Goal: Task Accomplishment & Management: Manage account settings

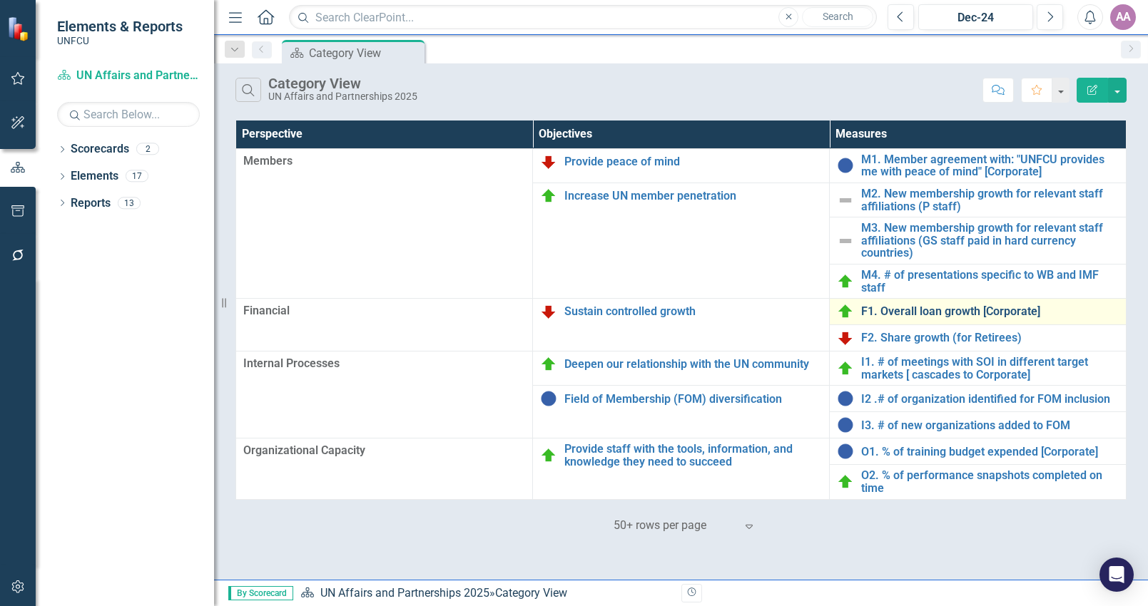
click at [901, 314] on link "F1. Overall loan growth [Corporate]" at bounding box center [989, 311] width 257 height 13
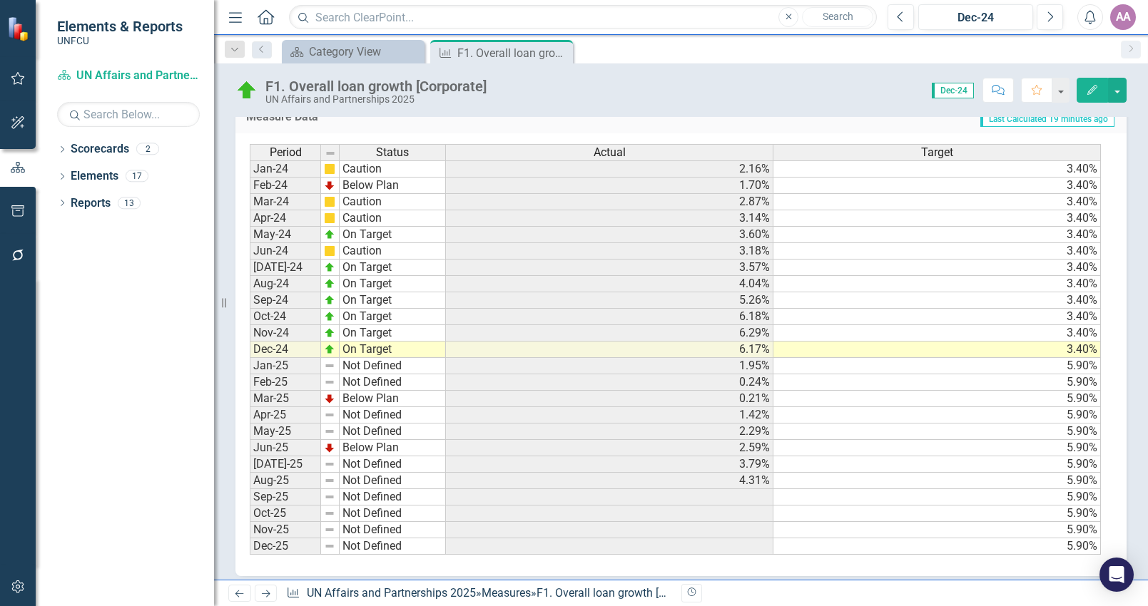
scroll to position [668, 0]
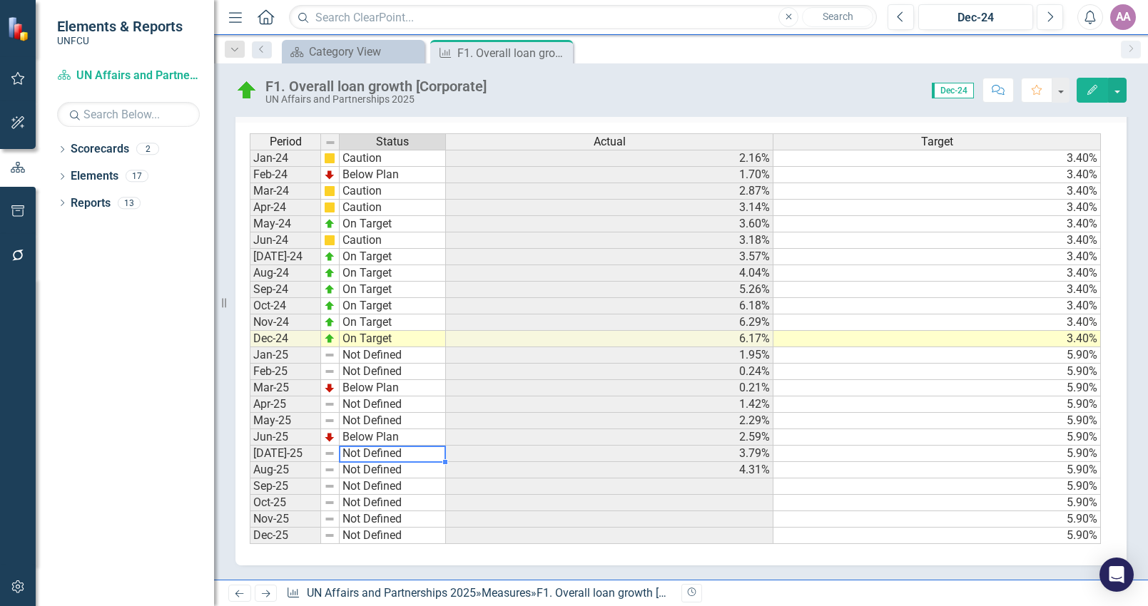
click at [367, 454] on td "Not Defined" at bounding box center [392, 454] width 106 height 16
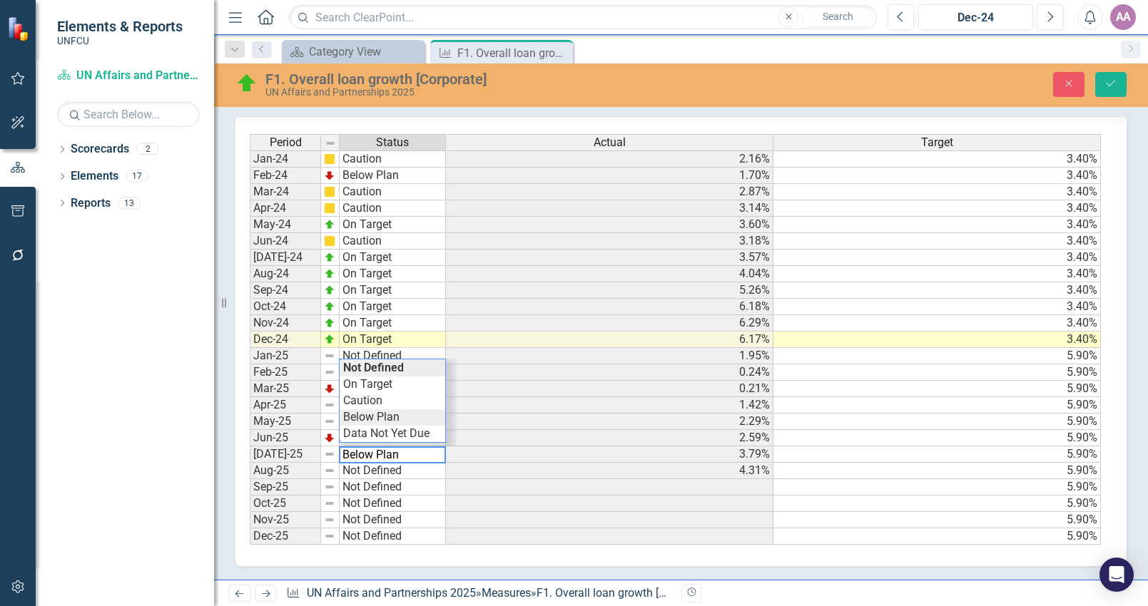
click at [374, 419] on div "Period Status Actual Target Jan-24 Caution 2.16% 3.40% Feb-24 Below Plan 1.70% …" at bounding box center [676, 340] width 852 height 412
click at [375, 471] on td "Not Defined" at bounding box center [392, 471] width 106 height 16
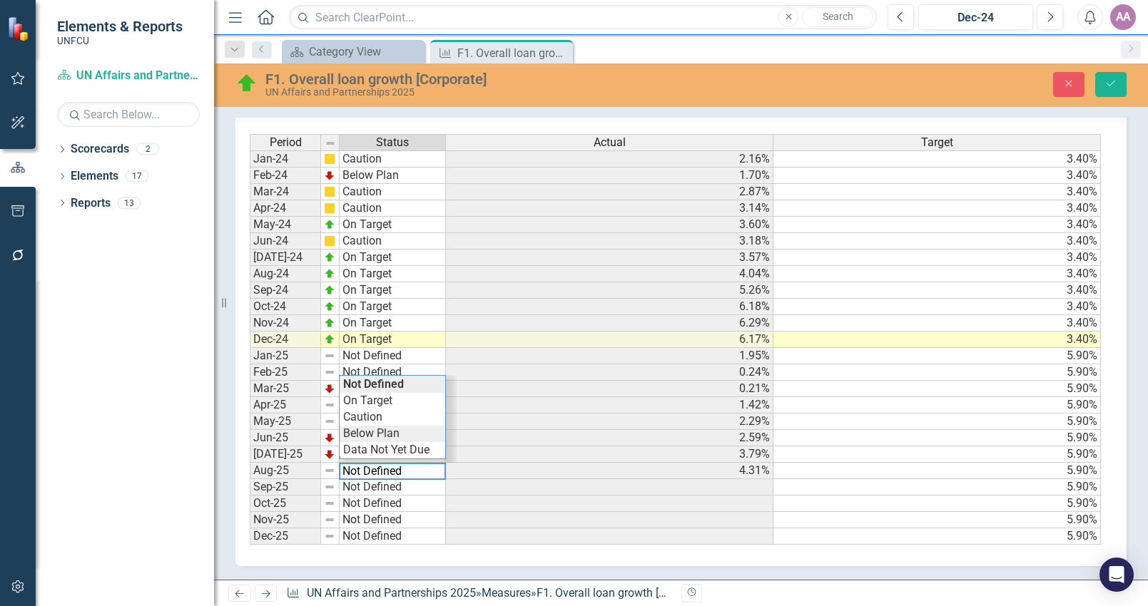
type textarea "Below Plan"
click at [375, 435] on div "Period Status Actual Target Jan-24 Caution 2.16% 3.40% Feb-24 Below Plan 1.70% …" at bounding box center [676, 340] width 852 height 412
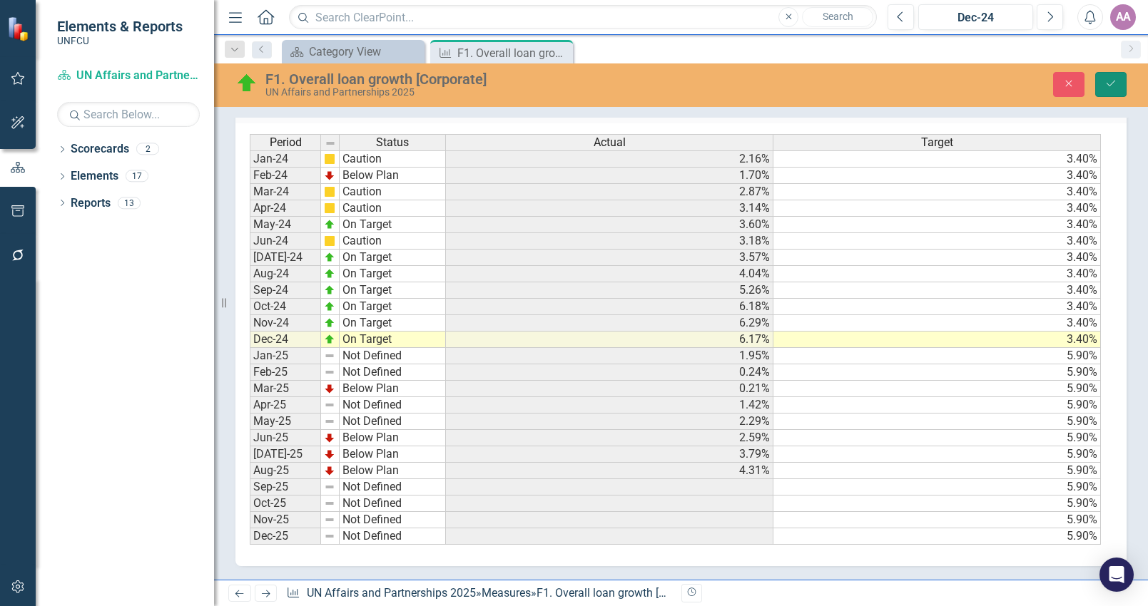
click at [1105, 85] on icon "Save" at bounding box center [1110, 83] width 13 height 10
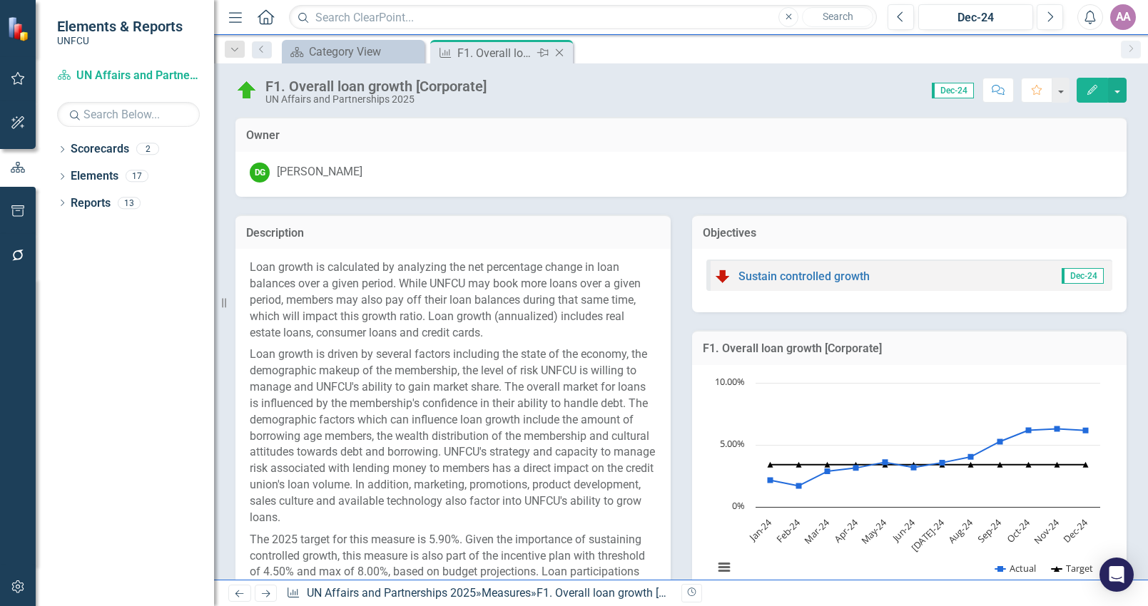
click at [561, 51] on icon at bounding box center [560, 53] width 8 height 8
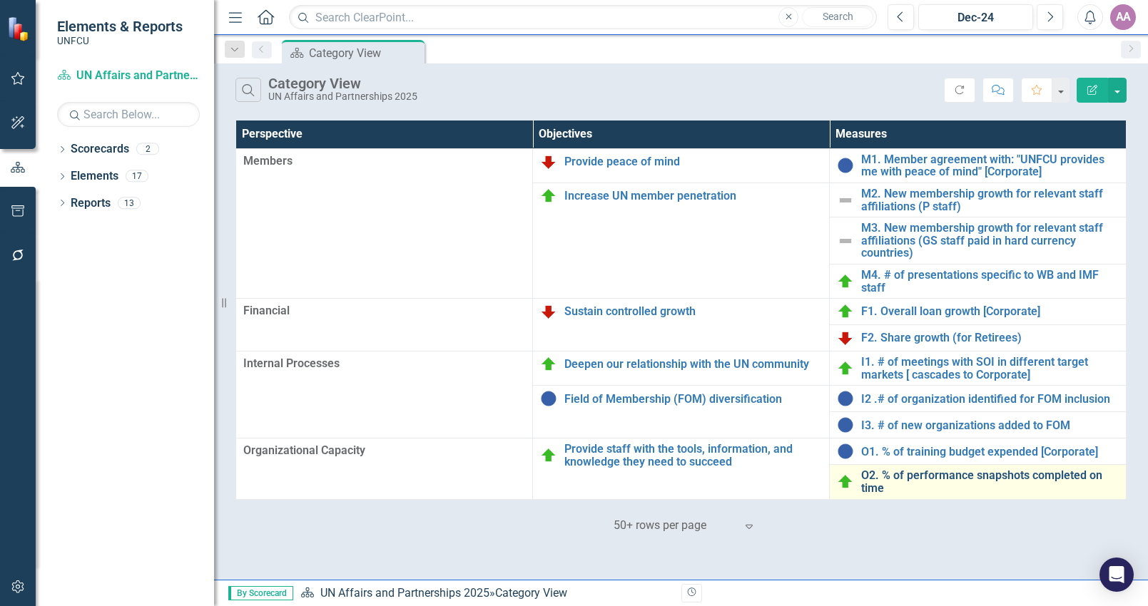
click at [906, 478] on link "O2. % of performance snapshots completed on time" at bounding box center [989, 481] width 257 height 25
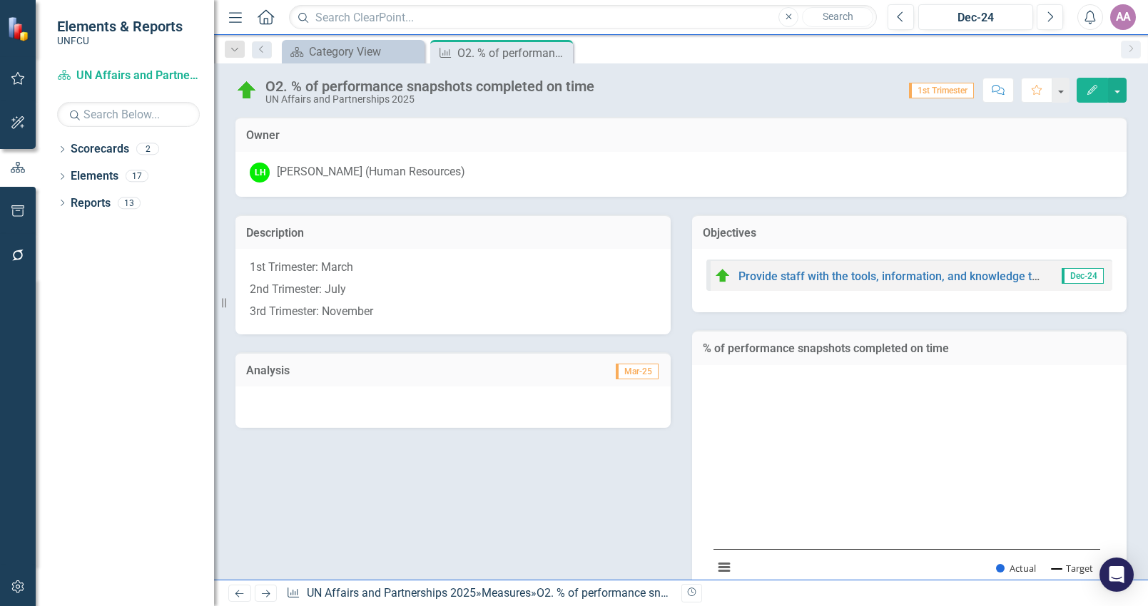
scroll to position [265, 0]
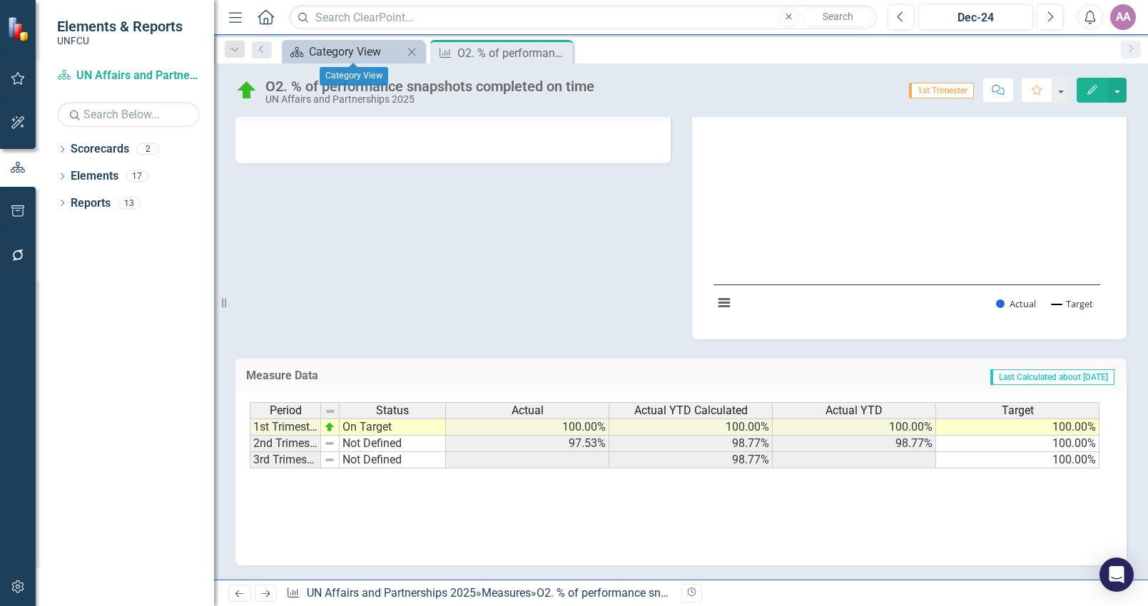
click at [332, 54] on div "Category View" at bounding box center [356, 52] width 94 height 18
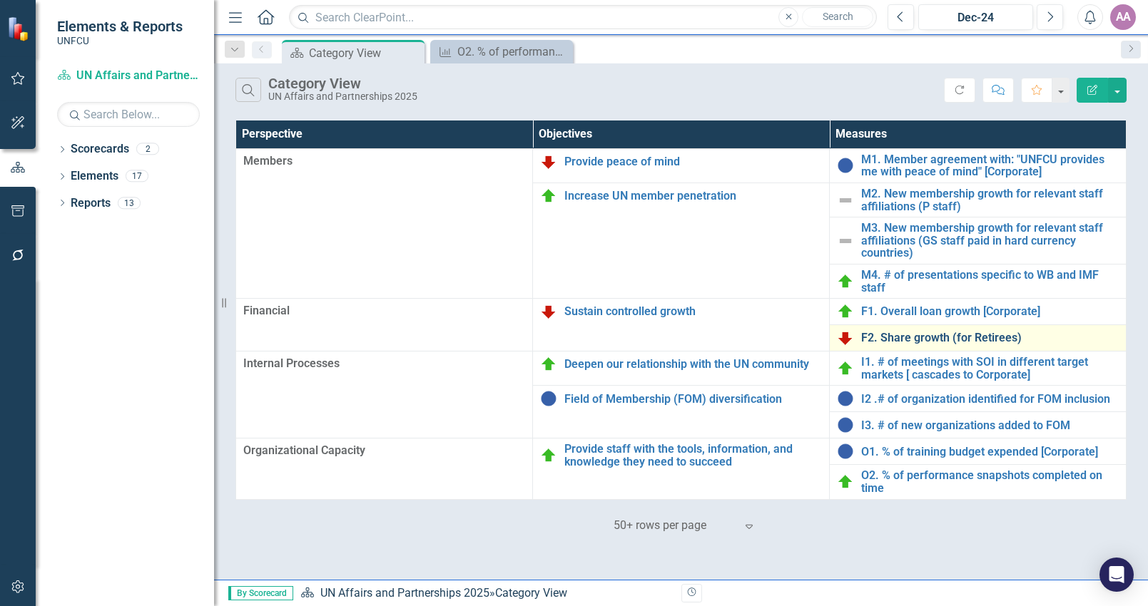
click at [916, 337] on link "F2. Share growth (for Retirees)" at bounding box center [989, 338] width 257 height 13
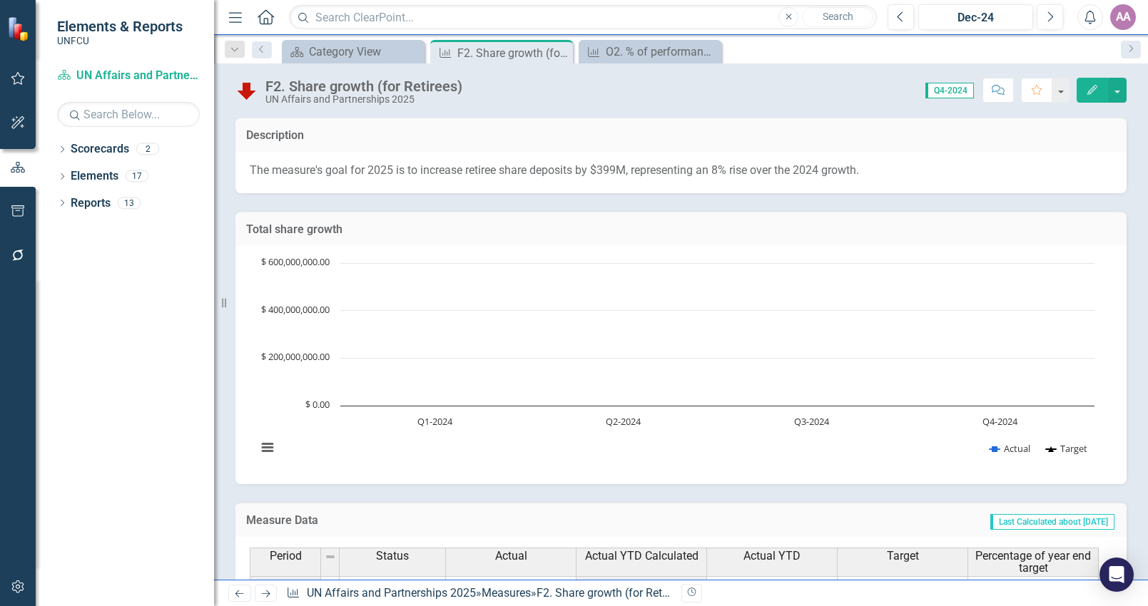
scroll to position [229, 0]
